Goal: Information Seeking & Learning: Learn about a topic

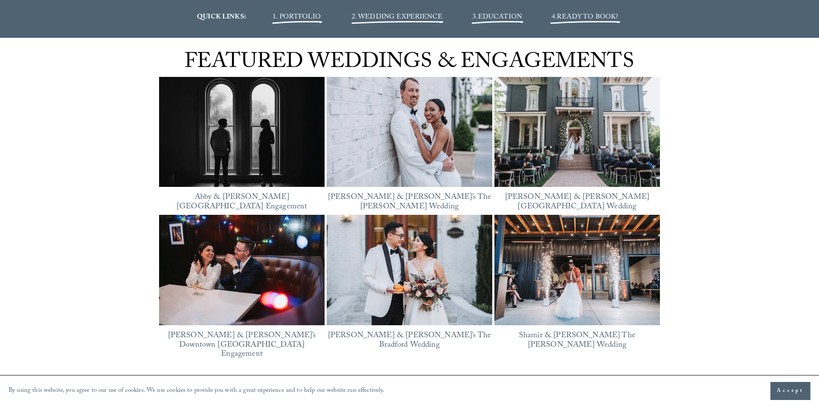
scroll to position [1161, 0]
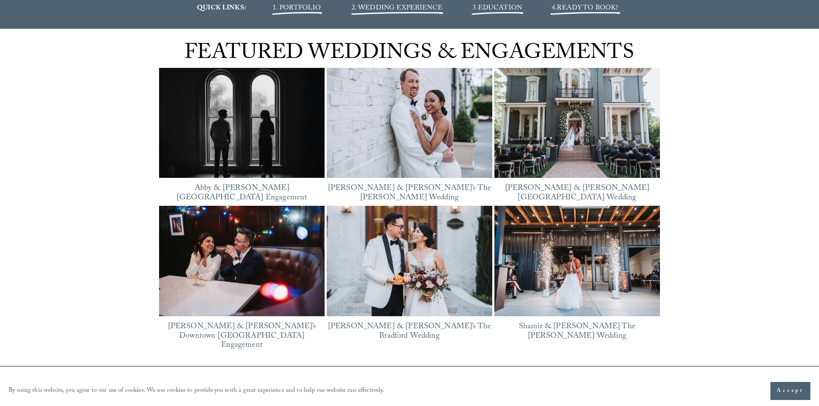
click at [273, 254] on img at bounding box center [242, 261] width 166 height 111
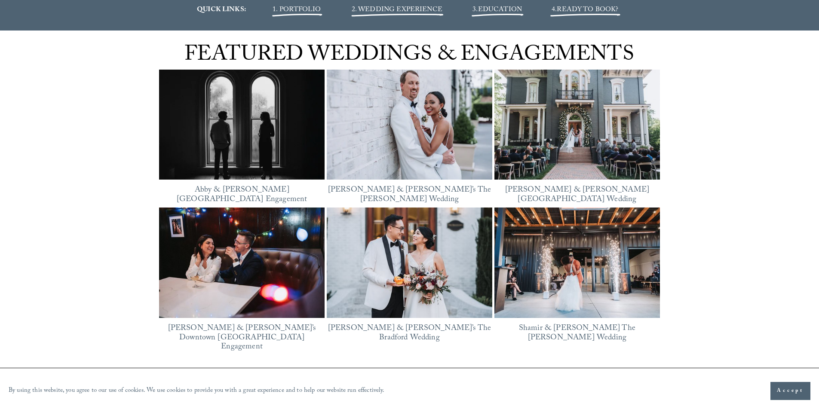
click at [559, 145] on img at bounding box center [578, 125] width 166 height 111
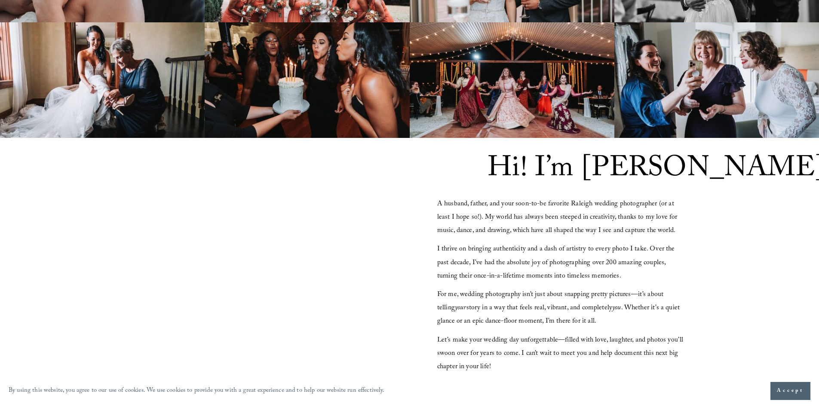
scroll to position [0, 0]
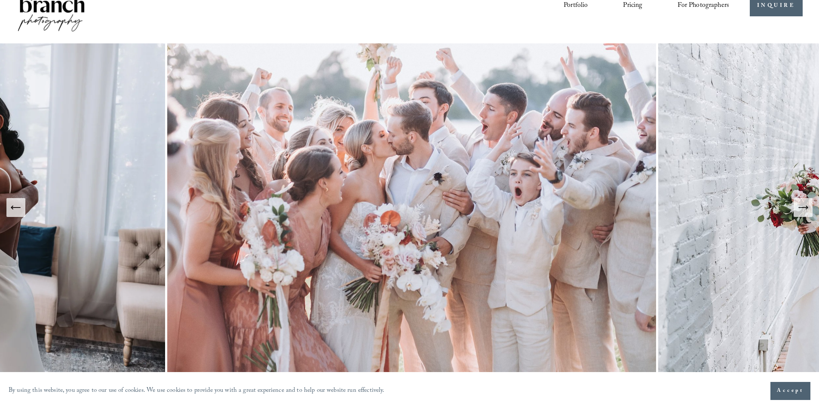
drag, startPoint x: 755, startPoint y: 141, endPoint x: 741, endPoint y: -34, distance: 174.7
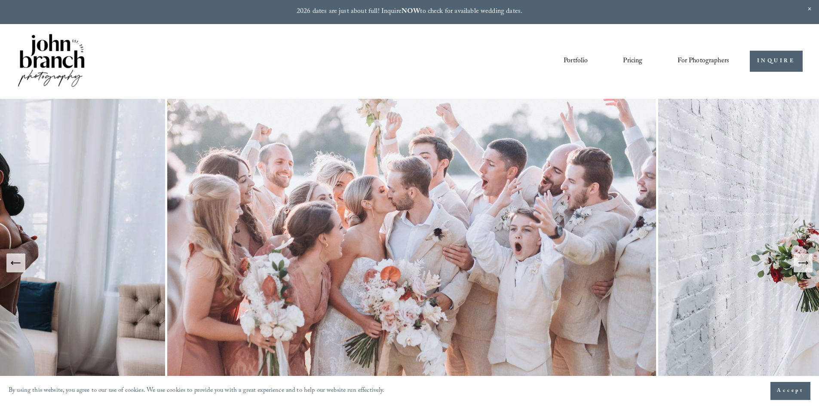
click at [630, 66] on link "Pricing" at bounding box center [632, 61] width 19 height 15
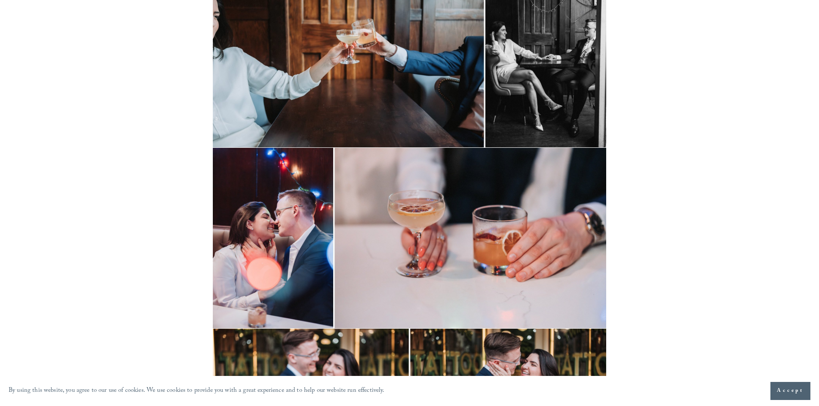
scroll to position [3010, 0]
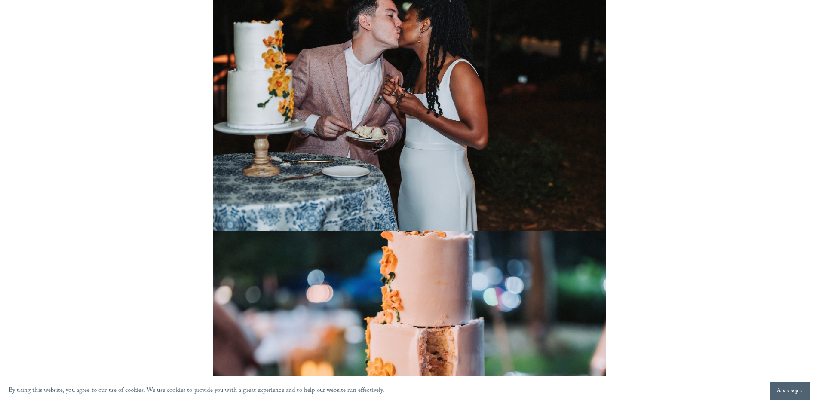
scroll to position [16680, 0]
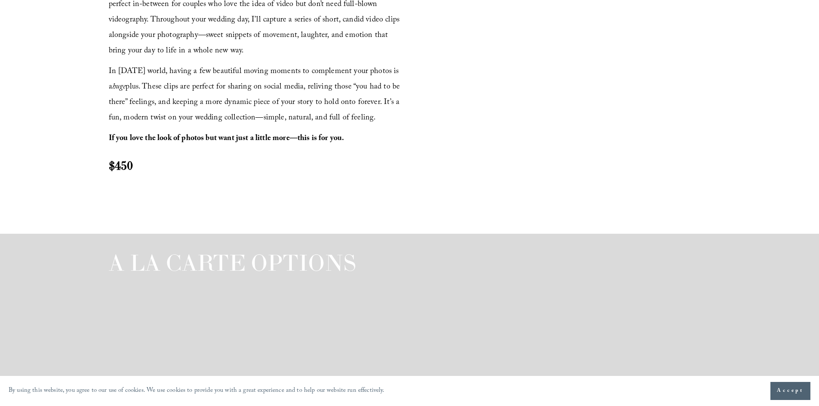
scroll to position [1290, 0]
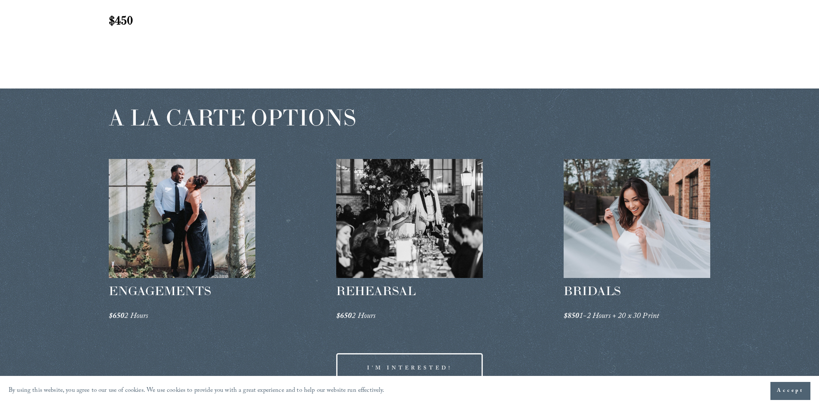
click at [621, 267] on div at bounding box center [637, 218] width 147 height 119
click at [606, 289] on span "BRIDALS" at bounding box center [592, 290] width 57 height 15
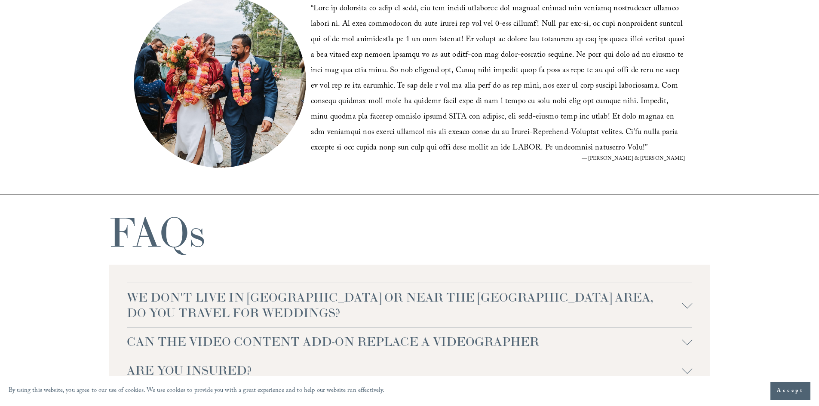
scroll to position [1849, 0]
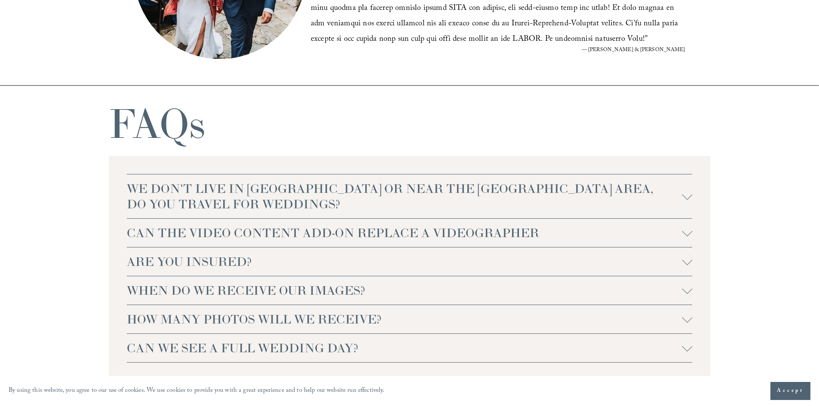
click at [489, 231] on span "CAN THE VIDEO CONTENT ADD-ON REPLACE A VIDEOGRAPHER" at bounding box center [405, 232] width 556 height 15
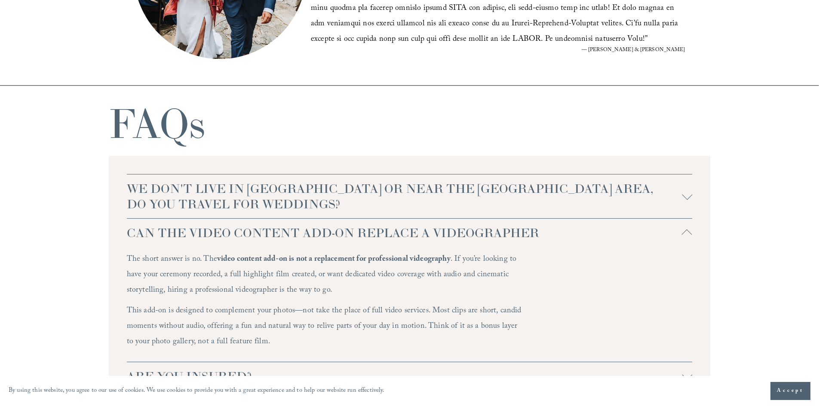
click at [548, 231] on span "CAN THE VIDEO CONTENT ADD-ON REPLACE A VIDEOGRAPHER" at bounding box center [405, 232] width 556 height 15
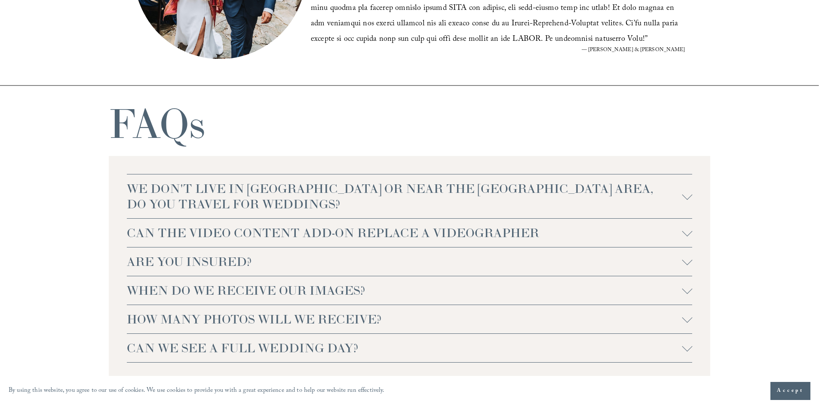
click at [378, 289] on span "WHEN DO WE RECEIVE OUR IMAGES?" at bounding box center [405, 290] width 556 height 15
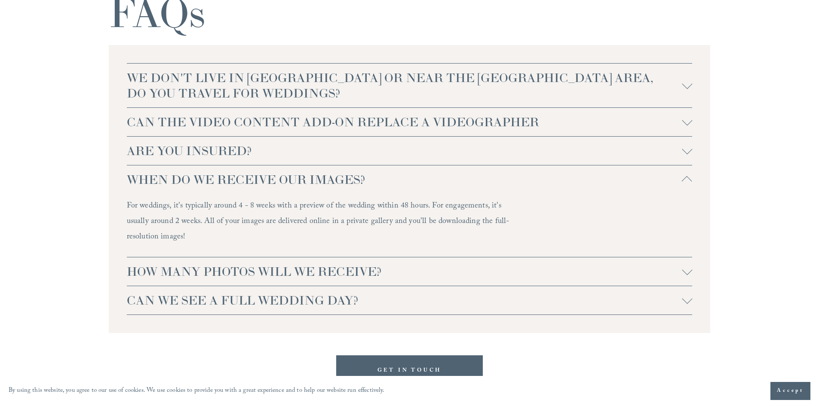
scroll to position [2021, 0]
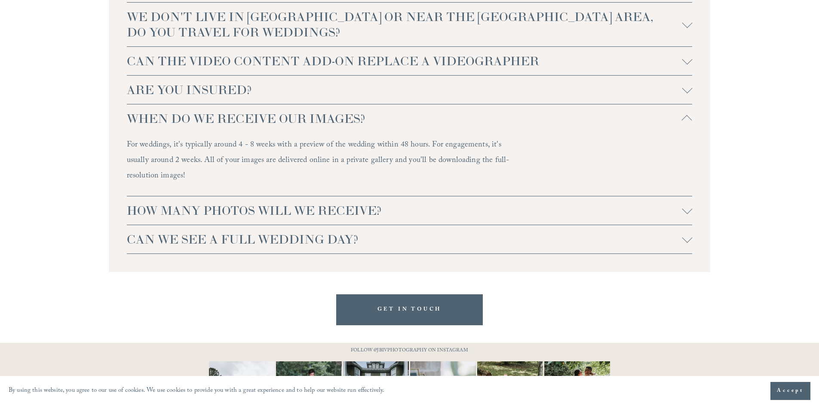
click at [398, 215] on span "HOW MANY PHOTOS WILL WE RECEIVE?" at bounding box center [405, 210] width 556 height 15
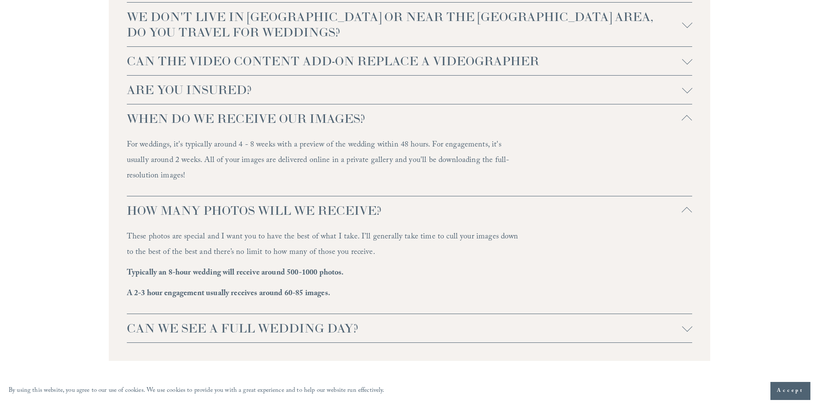
click at [358, 323] on span "CAN WE SEE A FULL WEDDING DAY?" at bounding box center [405, 328] width 556 height 15
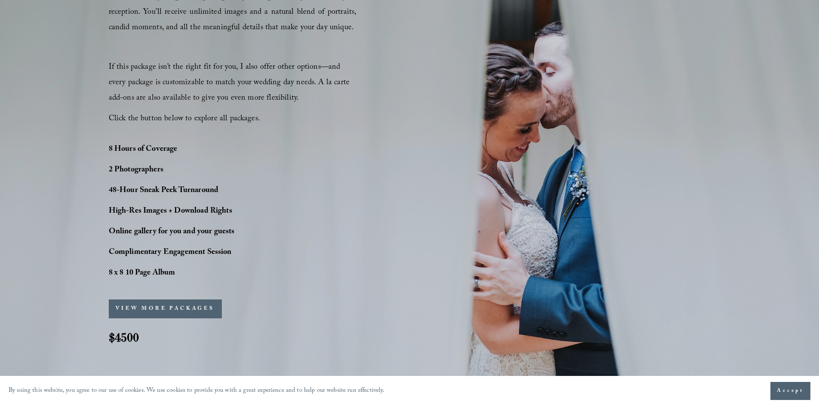
scroll to position [435, 0]
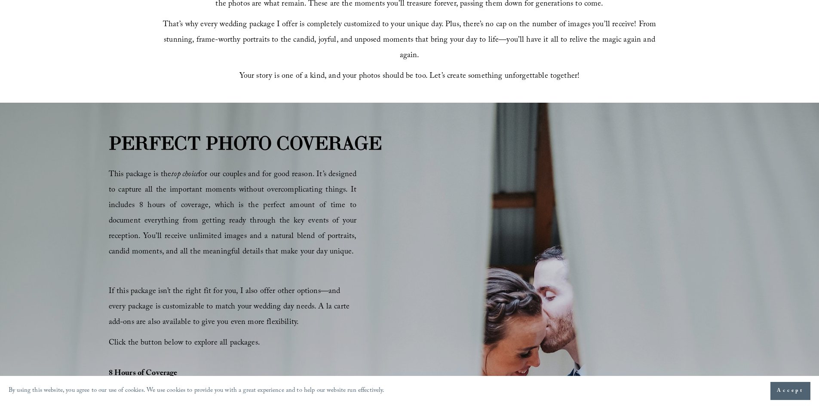
drag, startPoint x: 751, startPoint y: 222, endPoint x: 753, endPoint y: 37, distance: 184.5
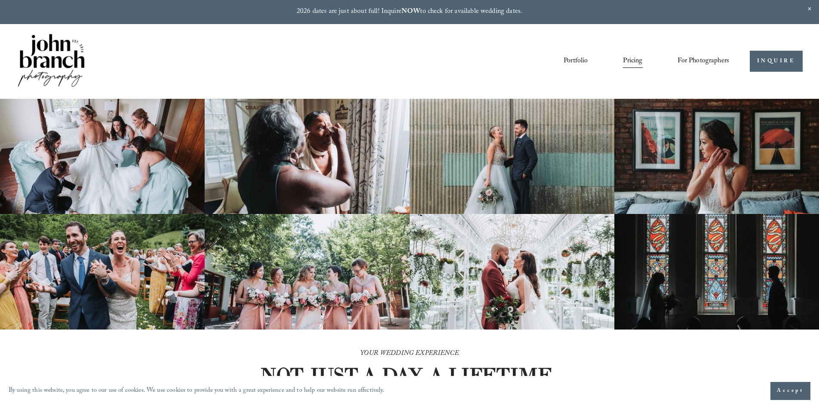
click at [0, 0] on span "Presets" at bounding box center [0, 0] width 0 height 0
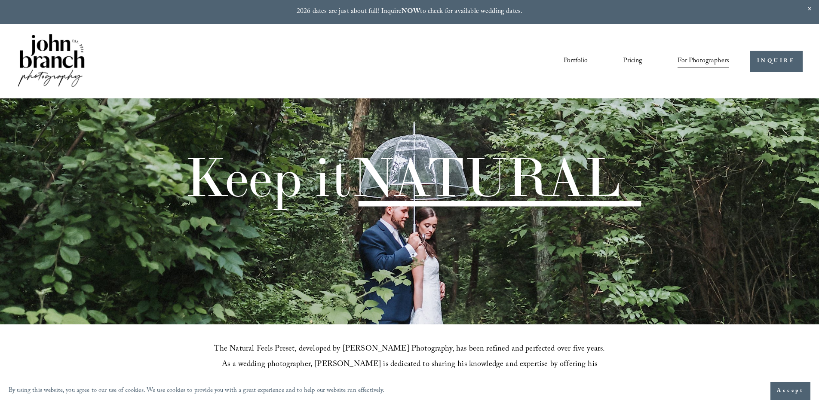
scroll to position [387, 0]
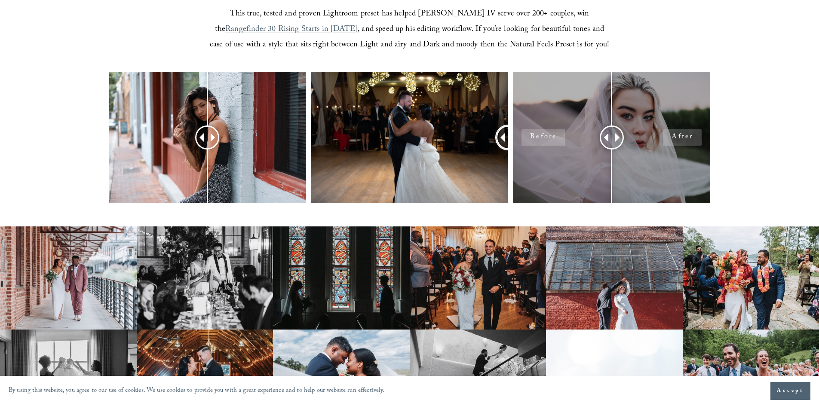
drag, startPoint x: 409, startPoint y: 138, endPoint x: 577, endPoint y: 192, distance: 177.2
click at [577, 192] on div at bounding box center [409, 149] width 819 height 154
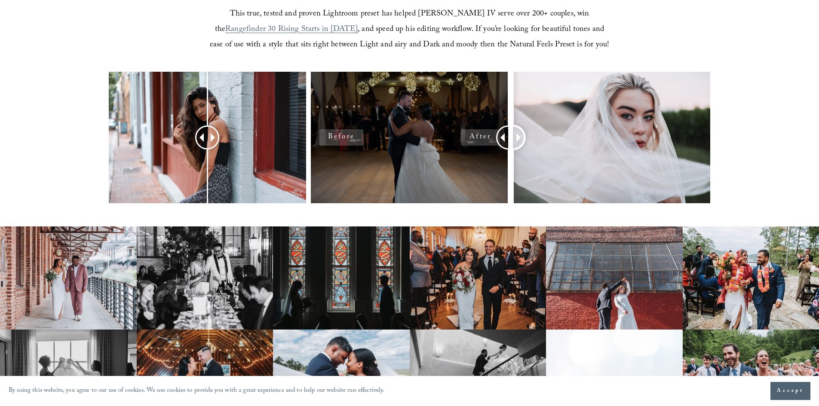
drag, startPoint x: 616, startPoint y: 139, endPoint x: 323, endPoint y: 151, distance: 293.1
click at [326, 151] on div at bounding box center [409, 149] width 819 height 154
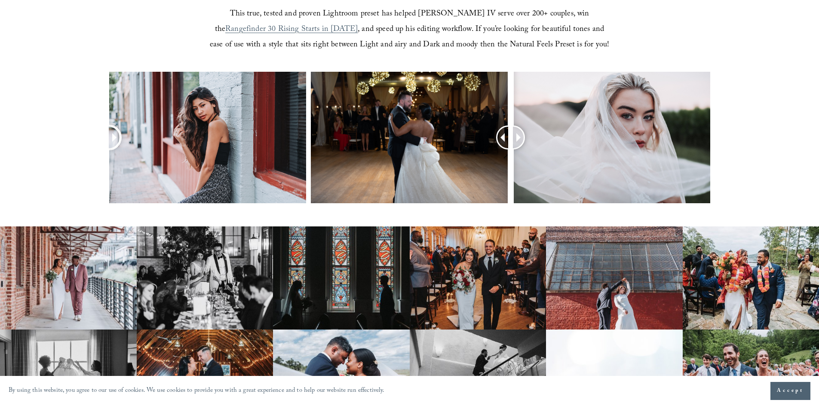
drag, startPoint x: 211, startPoint y: 140, endPoint x: 0, endPoint y: 205, distance: 220.6
click at [0, 205] on div at bounding box center [409, 149] width 819 height 154
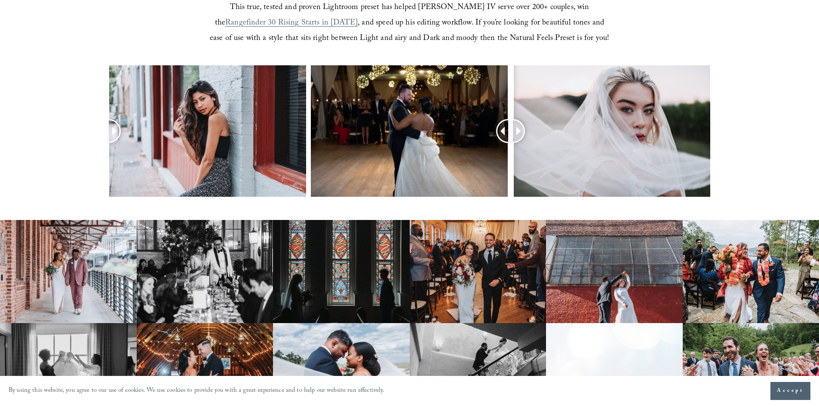
scroll to position [0, 0]
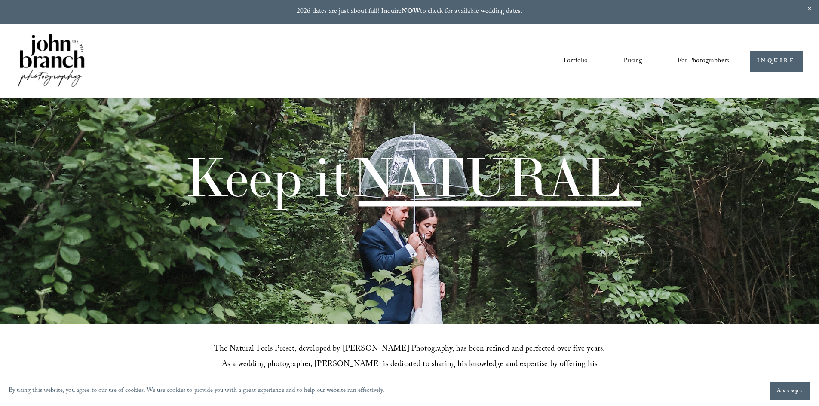
drag, startPoint x: 755, startPoint y: 157, endPoint x: 772, endPoint y: 30, distance: 128.1
click at [584, 58] on link "Portfolio" at bounding box center [576, 61] width 24 height 15
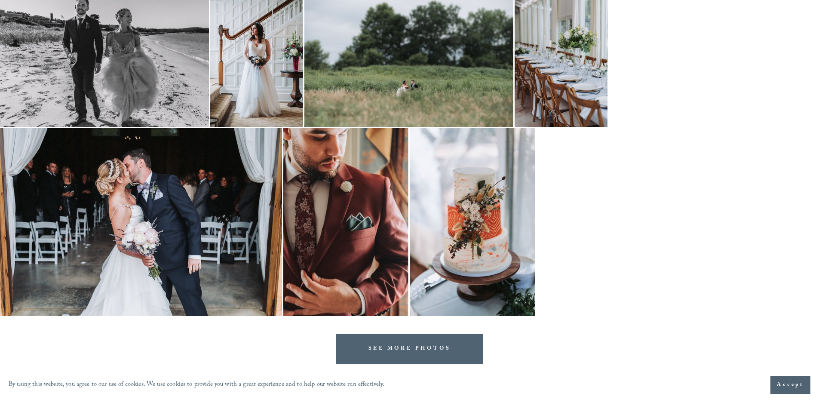
scroll to position [1751, 0]
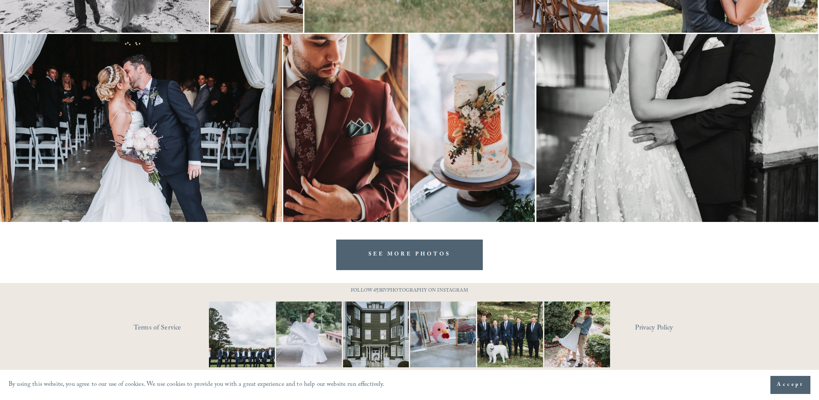
click at [423, 328] on img at bounding box center [443, 334] width 99 height 66
